Goal: Check status: Check status

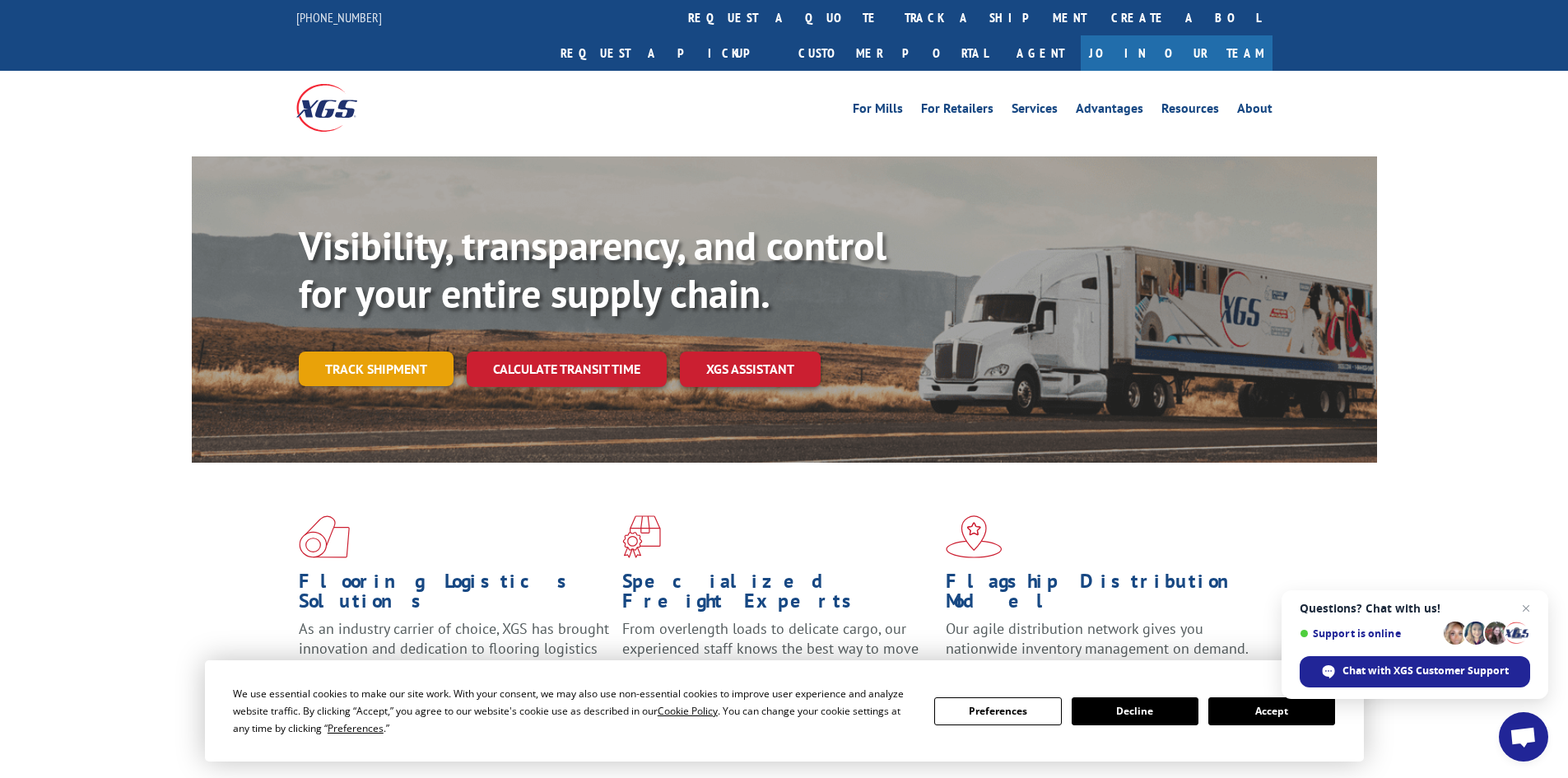
click at [363, 352] on link "Track shipment" at bounding box center [375, 369] width 154 height 34
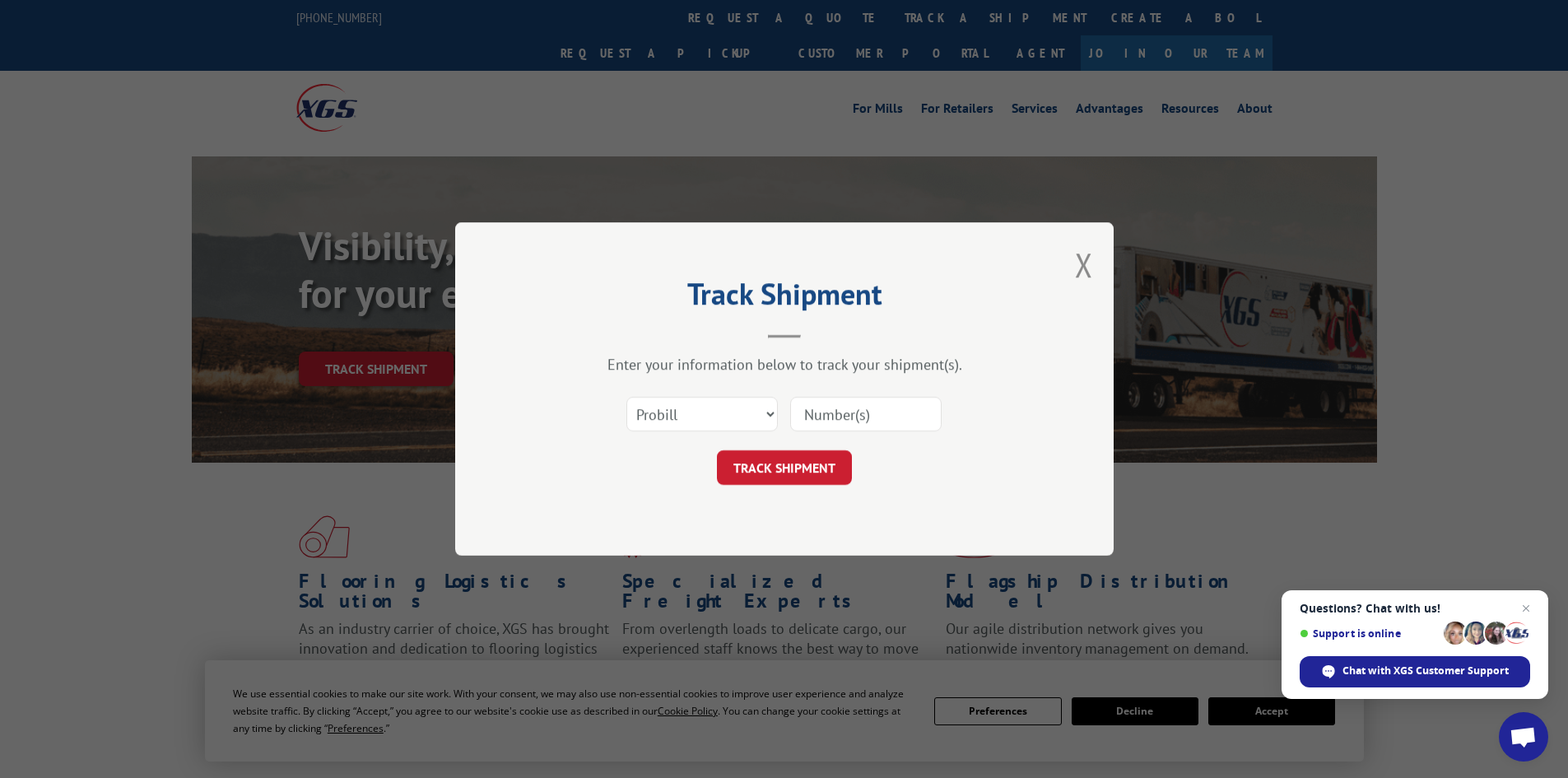
click at [856, 403] on input at bounding box center [866, 414] width 152 height 34
click at [773, 419] on select "Select category... Probill BOL PO" at bounding box center [701, 414] width 152 height 34
click at [1034, 595] on div "Track Shipment Enter your information below to track your shipment(s). Select c…" at bounding box center [784, 389] width 1568 height 778
click at [772, 411] on select "Select category... Probill BOL PO" at bounding box center [701, 414] width 152 height 34
select select "po"
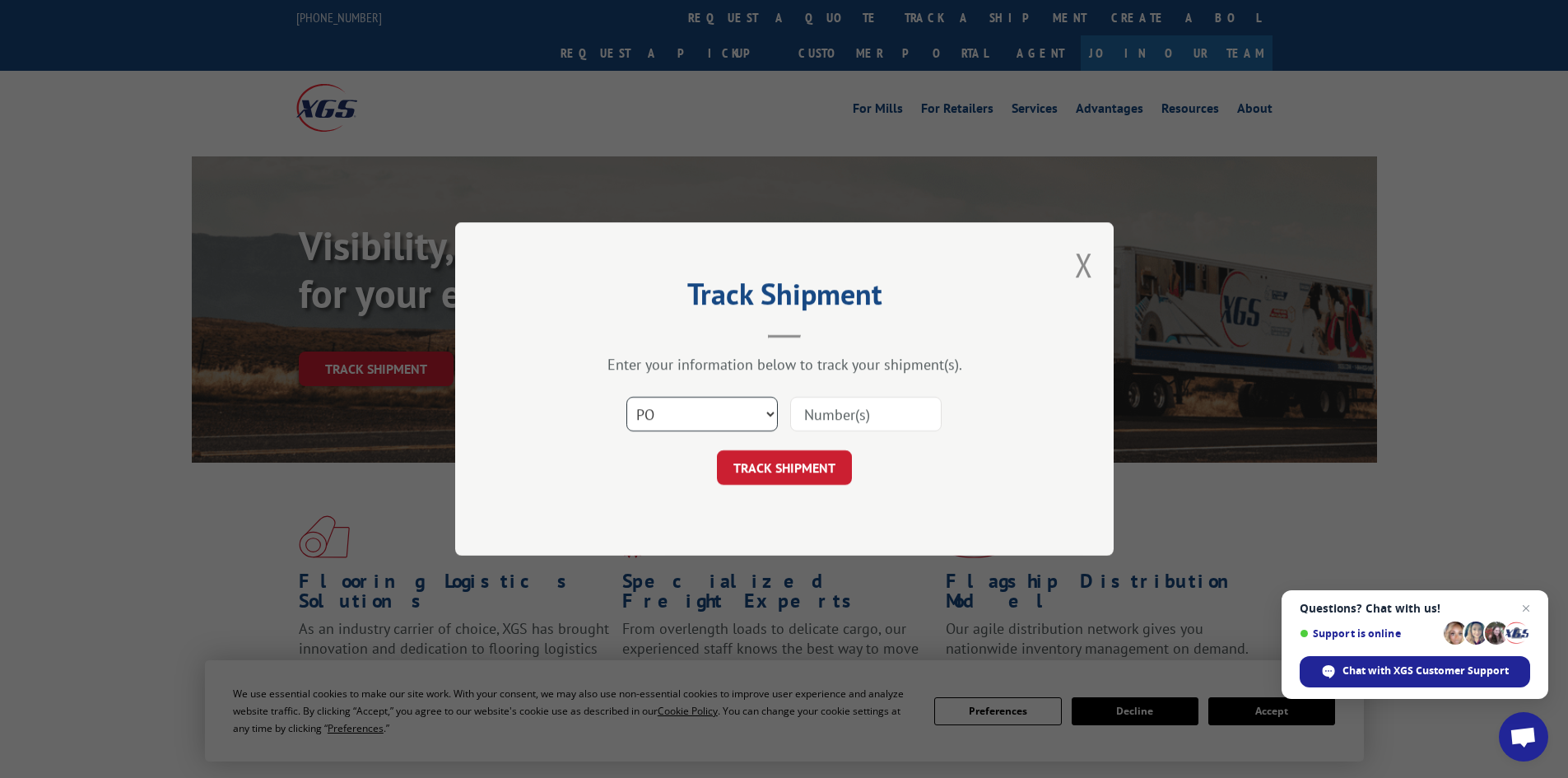
click at [626, 397] on select "Select category... Probill BOL PO" at bounding box center [701, 414] width 152 height 34
click at [871, 419] on input at bounding box center [866, 414] width 152 height 34
type input "18508772"
click at [751, 475] on button "TRACK SHIPMENT" at bounding box center [784, 467] width 135 height 34
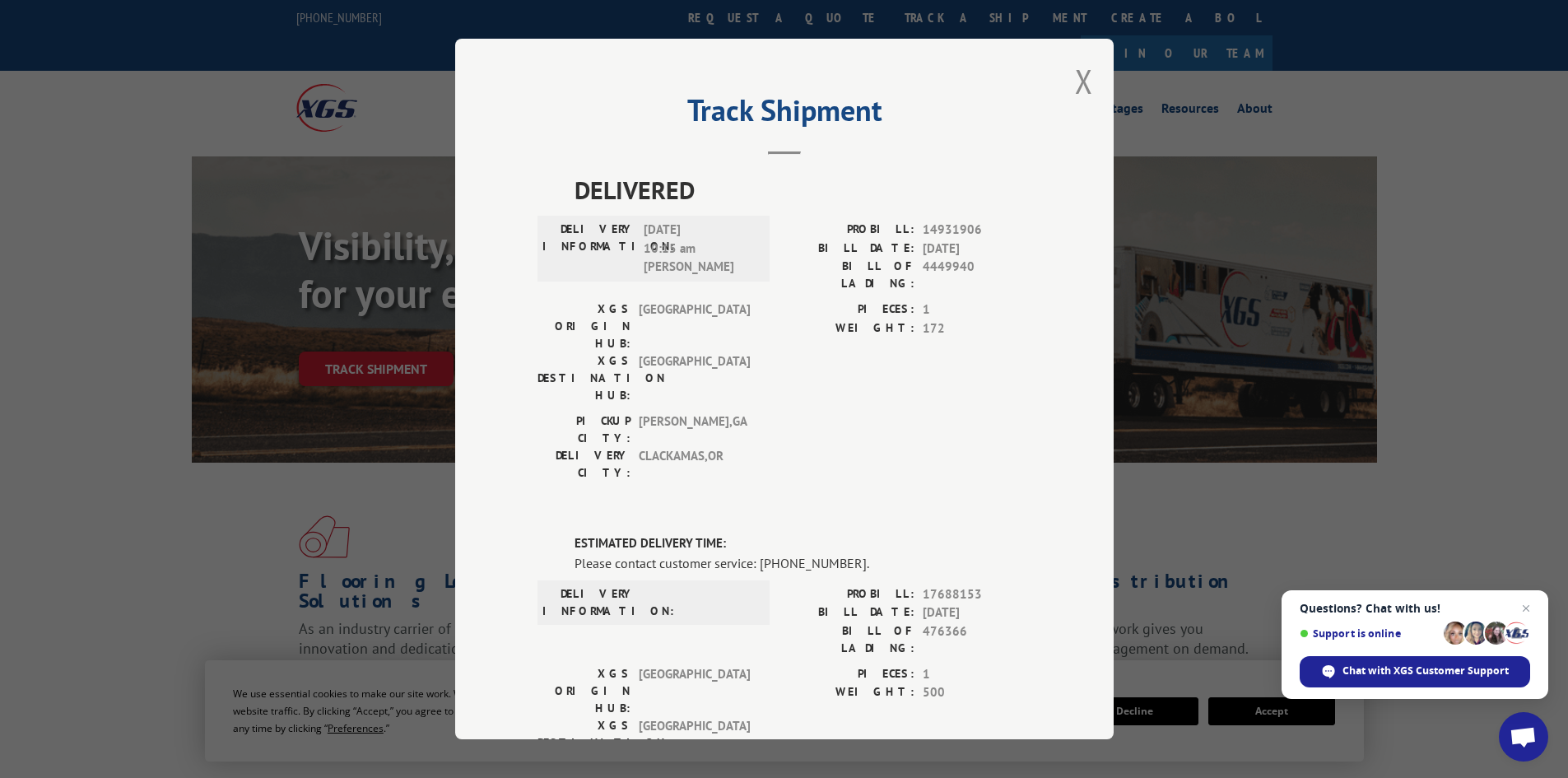
click at [726, 585] on span at bounding box center [700, 602] width 111 height 34
click at [997, 585] on span "17688153" at bounding box center [976, 594] width 109 height 19
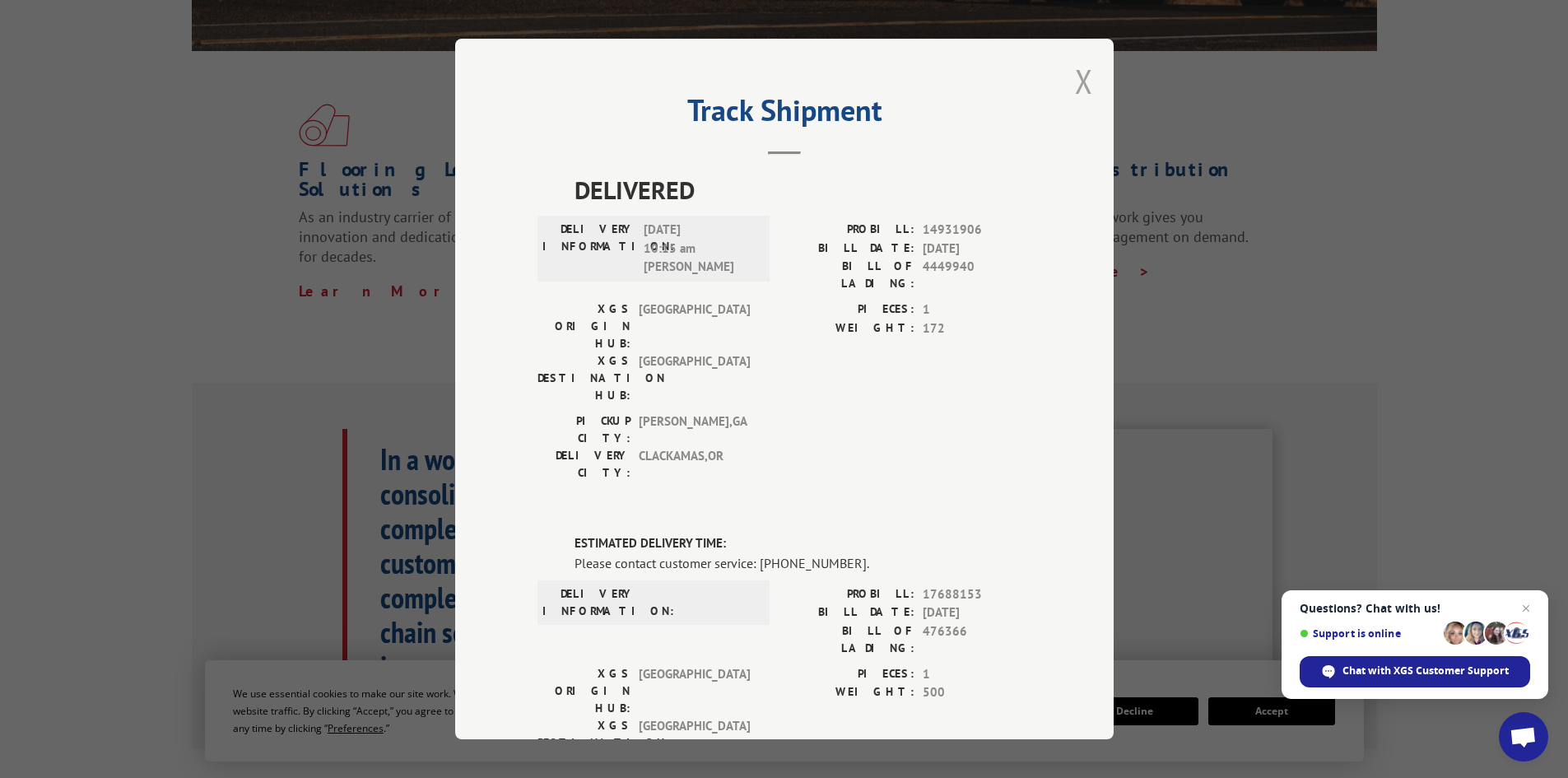
click at [1075, 83] on button "Close modal" at bounding box center [1084, 81] width 18 height 44
